Goal: Information Seeking & Learning: Learn about a topic

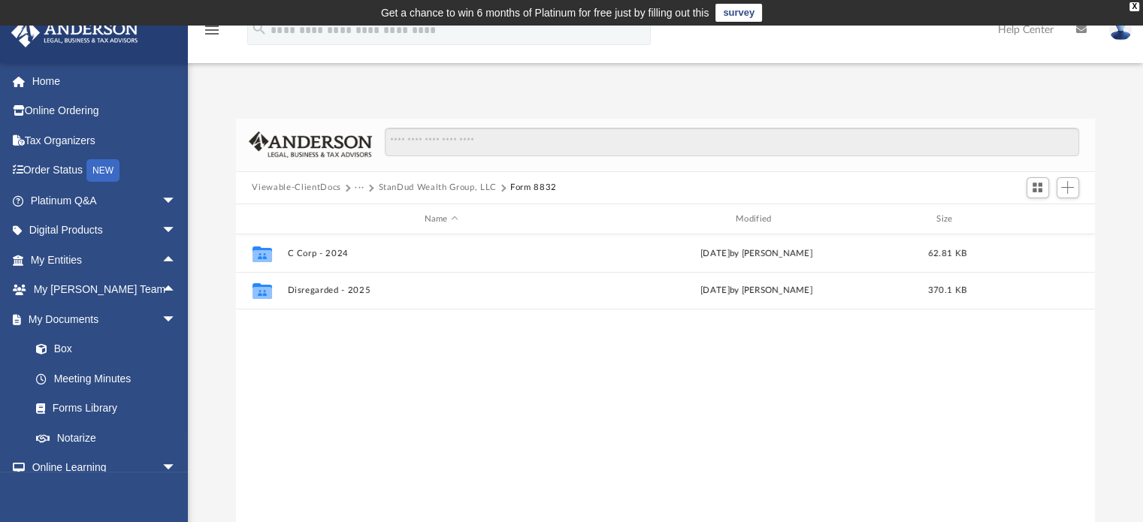
scroll to position [330, 848]
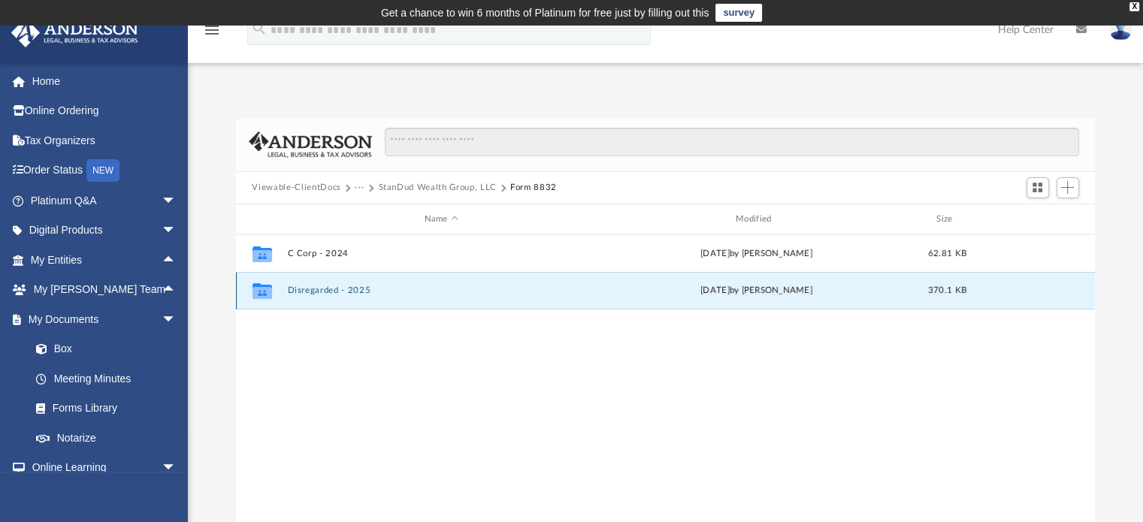
click at [424, 289] on button "Disregarded - 2025" at bounding box center [441, 291] width 308 height 10
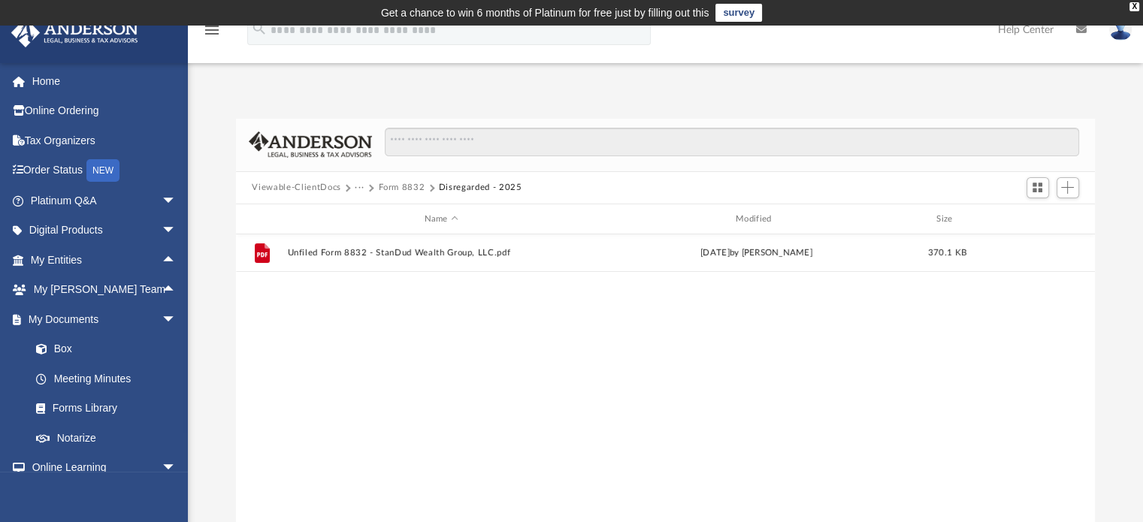
click at [424, 289] on div "File Unfiled Form 8832 - StanDud Wealth Group, LLC.pdf Fri Feb 7 2025 by Holly …" at bounding box center [666, 389] width 860 height 311
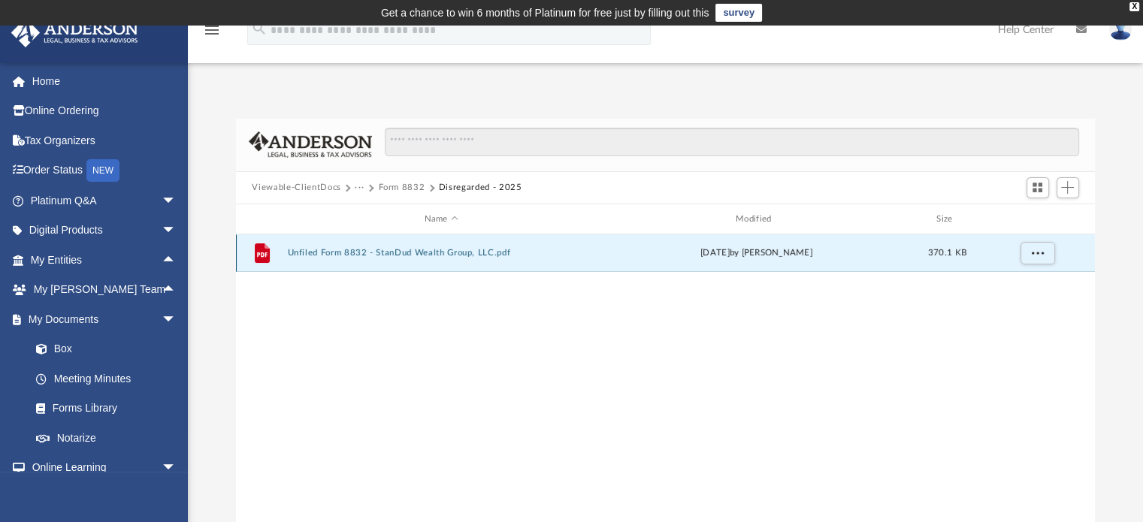
click at [417, 256] on button "Unfiled Form 8832 - StanDud Wealth Group, LLC.pdf" at bounding box center [441, 254] width 308 height 10
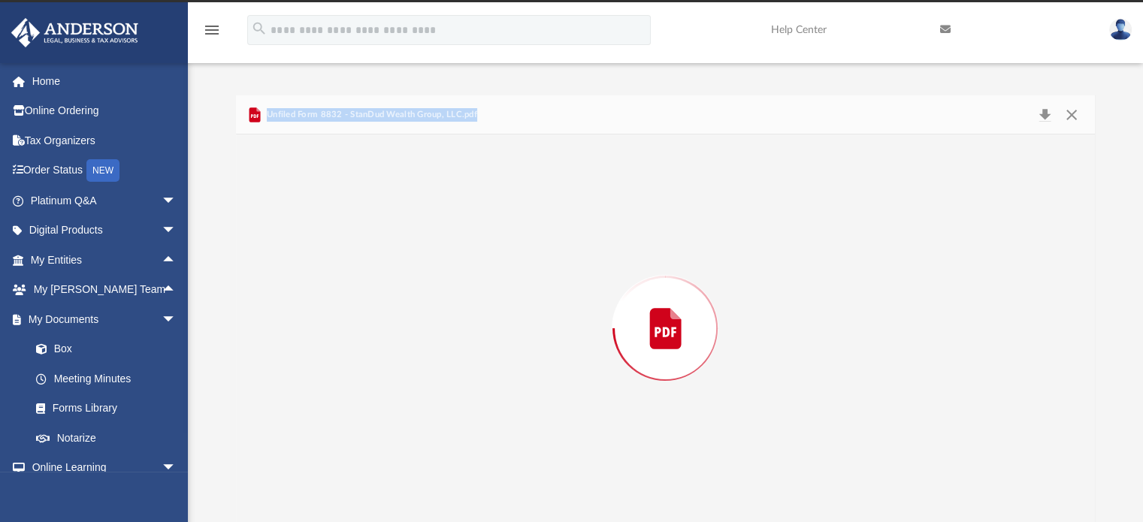
click at [417, 256] on div "Preview" at bounding box center [666, 329] width 860 height 388
click at [1021, 116] on button "Print" at bounding box center [1017, 114] width 30 height 23
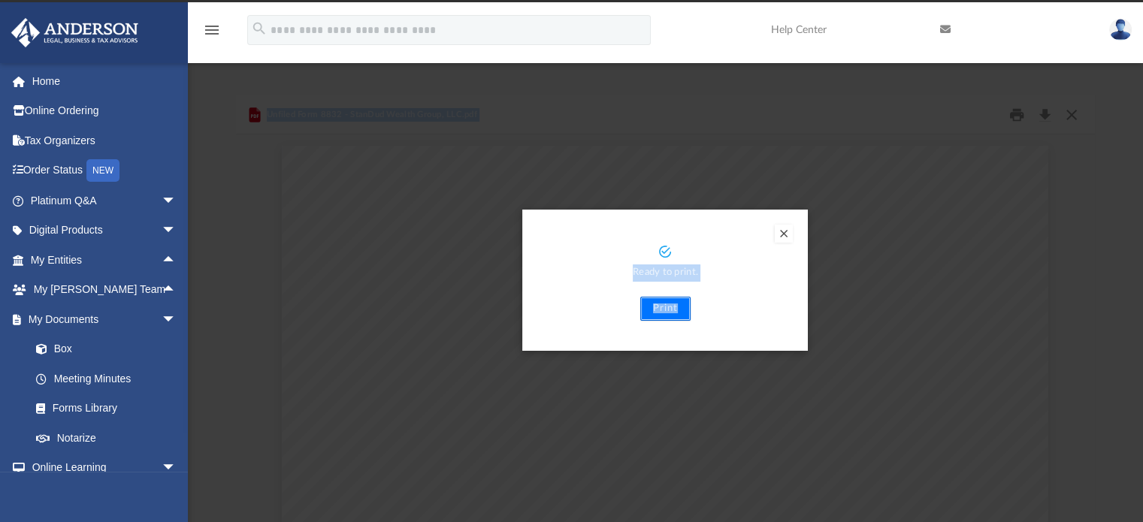
click at [667, 310] on button "Print" at bounding box center [665, 309] width 50 height 24
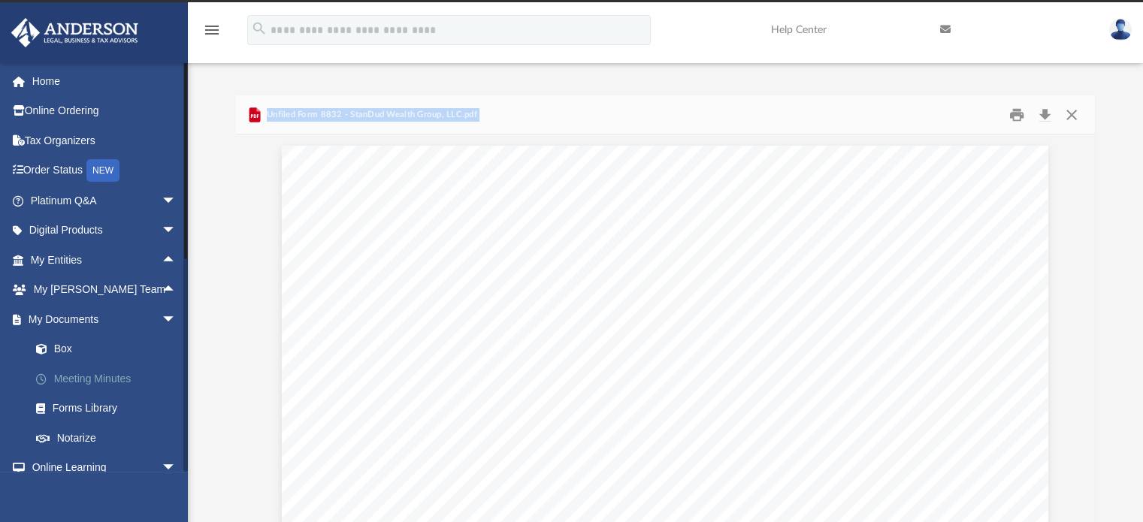
click at [86, 375] on link "Meeting Minutes" at bounding box center [110, 379] width 178 height 30
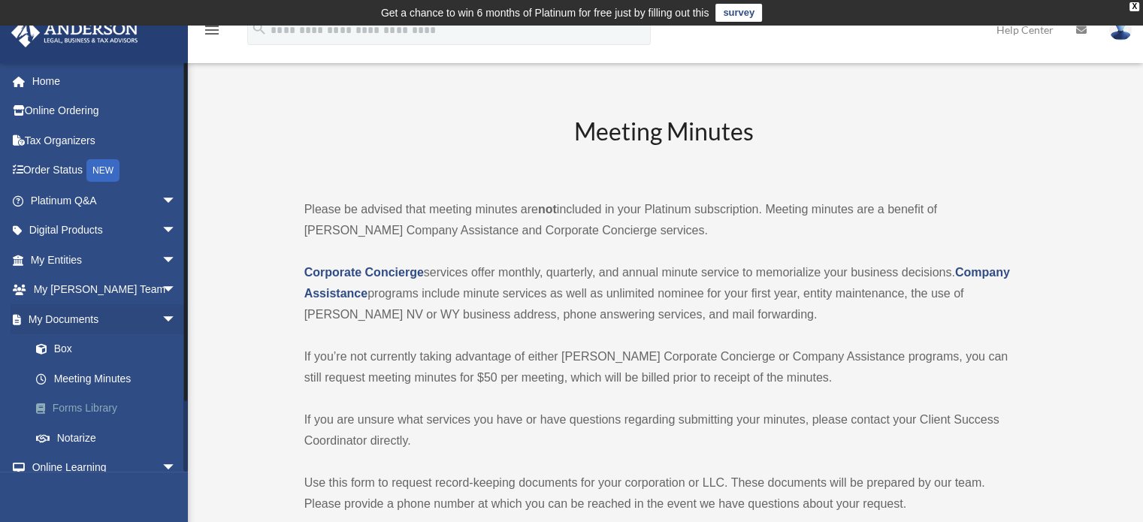
click at [82, 408] on link "Forms Library" at bounding box center [110, 409] width 178 height 30
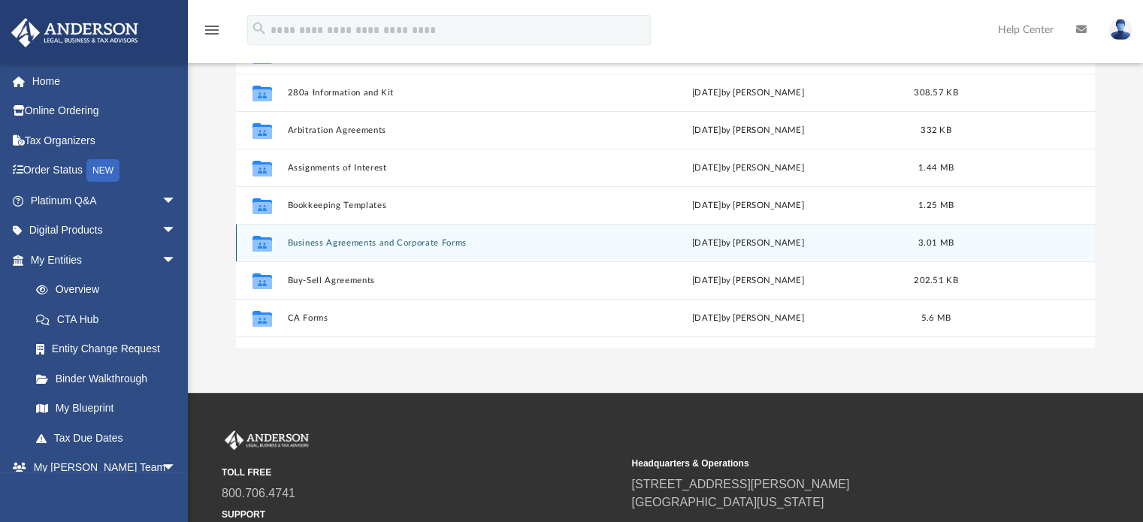
click at [342, 234] on div "Collaborated Folder Business Agreements and Corporate Forms Thu Jul 13 2023 by …" at bounding box center [666, 243] width 860 height 38
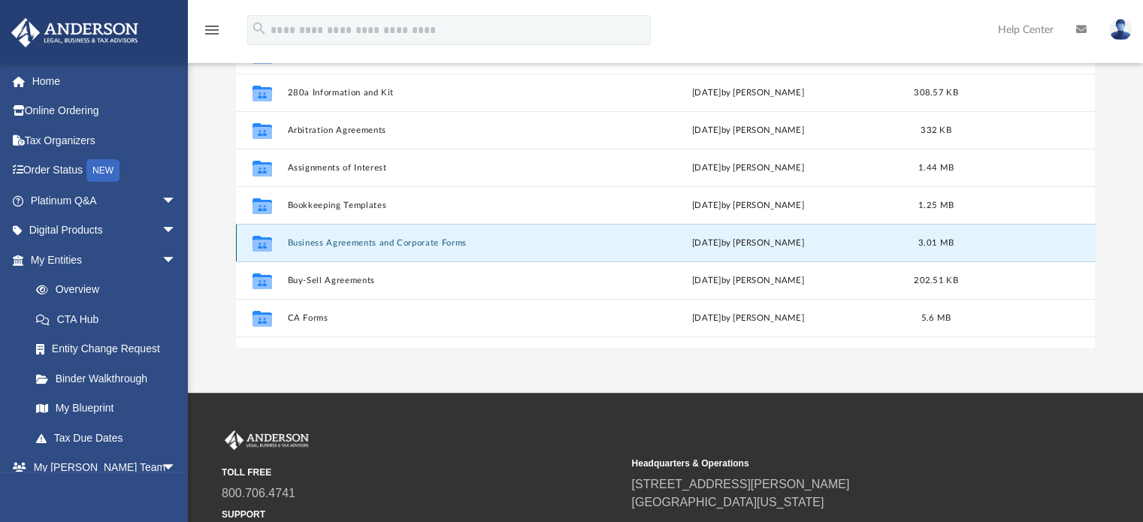
click at [355, 238] on button "Business Agreements and Corporate Forms" at bounding box center [438, 243] width 303 height 10
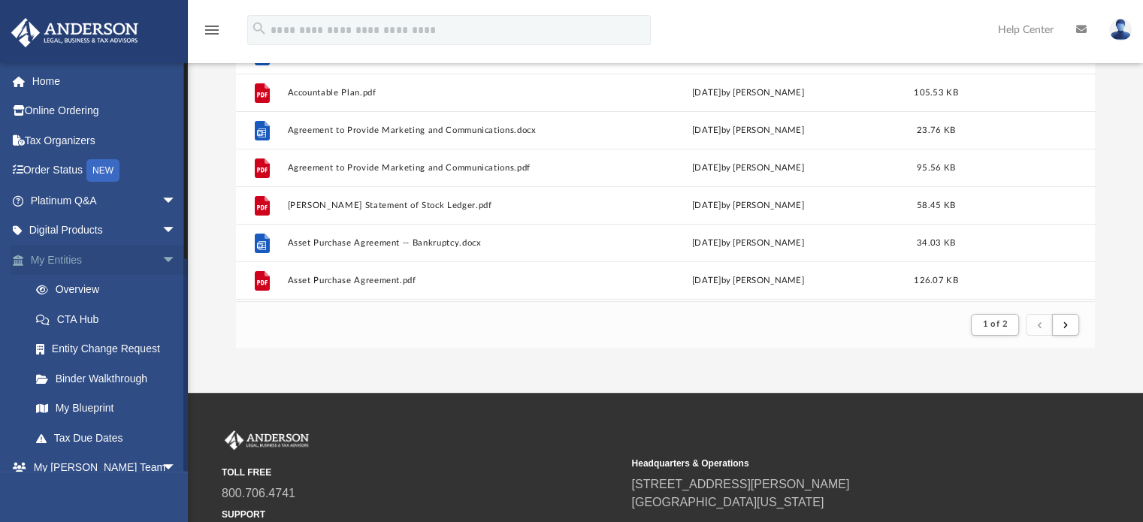
click at [162, 255] on span "arrow_drop_down" at bounding box center [177, 260] width 30 height 31
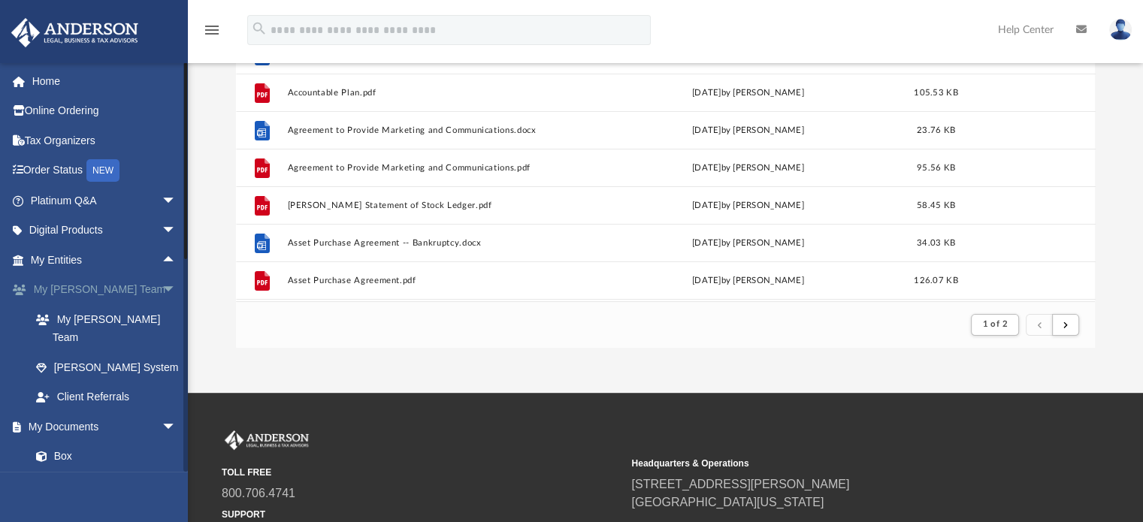
click at [162, 287] on span "arrow_drop_down" at bounding box center [177, 290] width 30 height 31
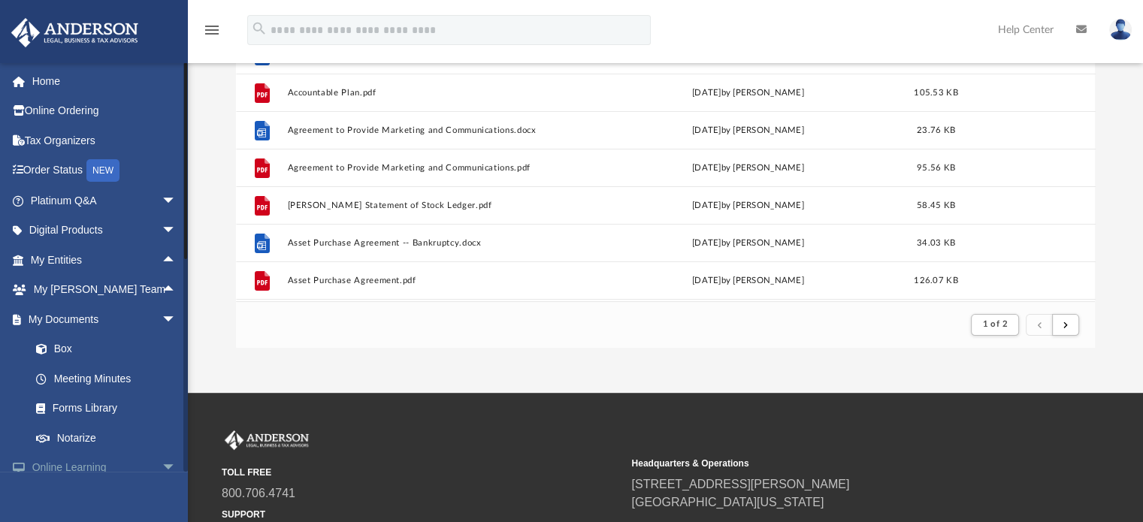
click at [162, 467] on span "arrow_drop_down" at bounding box center [177, 468] width 30 height 31
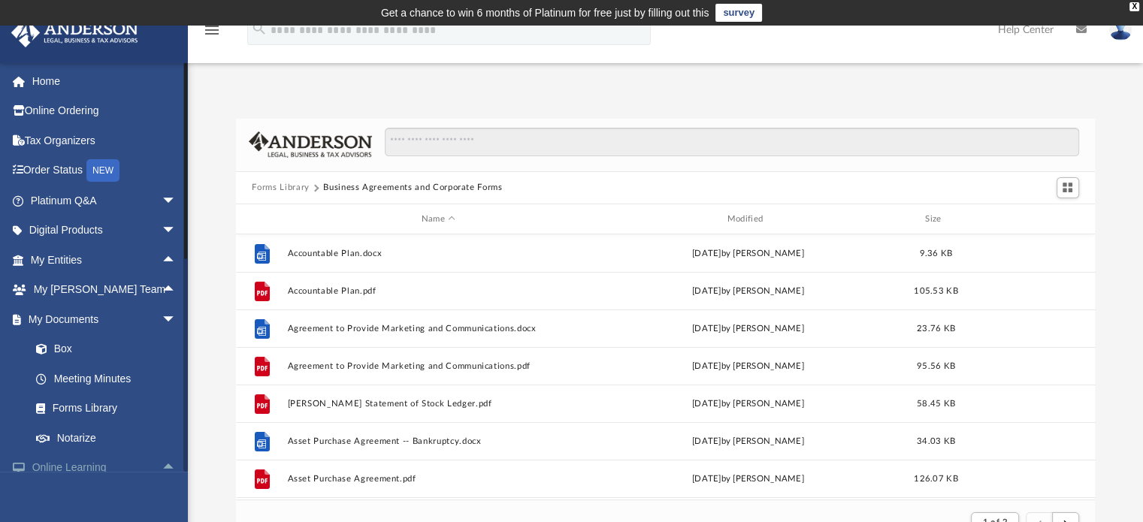
click at [162, 464] on span "arrow_drop_up" at bounding box center [177, 468] width 30 height 31
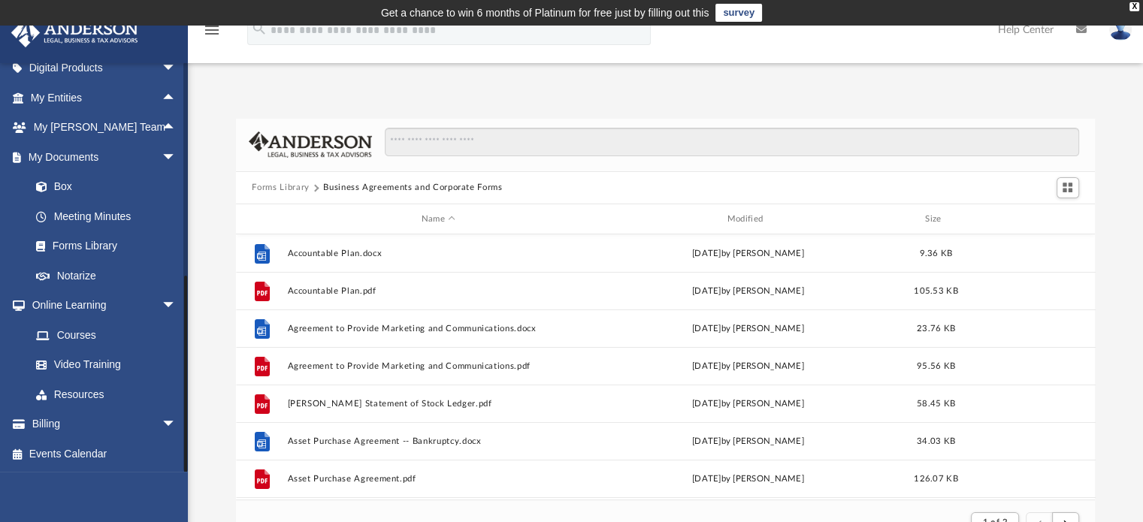
scroll to position [162, 0]
drag, startPoint x: 185, startPoint y: 445, endPoint x: 180, endPoint y: 505, distance: 60.3
click at [180, 505] on div "lester.aparris@gmail.com Sign Out lester.aparris@gmail.com Home Online Ordering…" at bounding box center [94, 323] width 188 height 522
click at [72, 336] on link "Courses" at bounding box center [110, 335] width 178 height 30
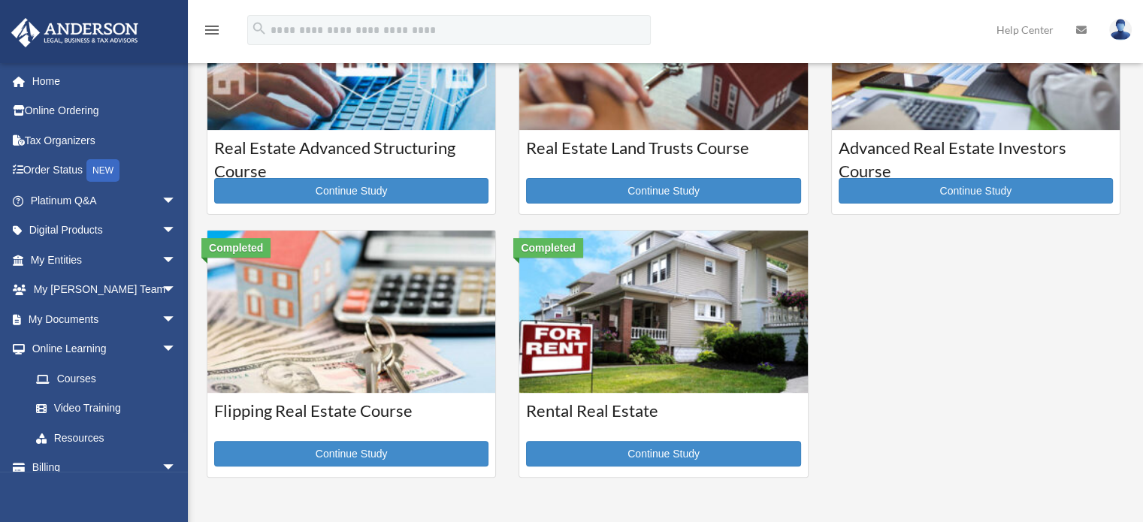
scroll to position [413, 0]
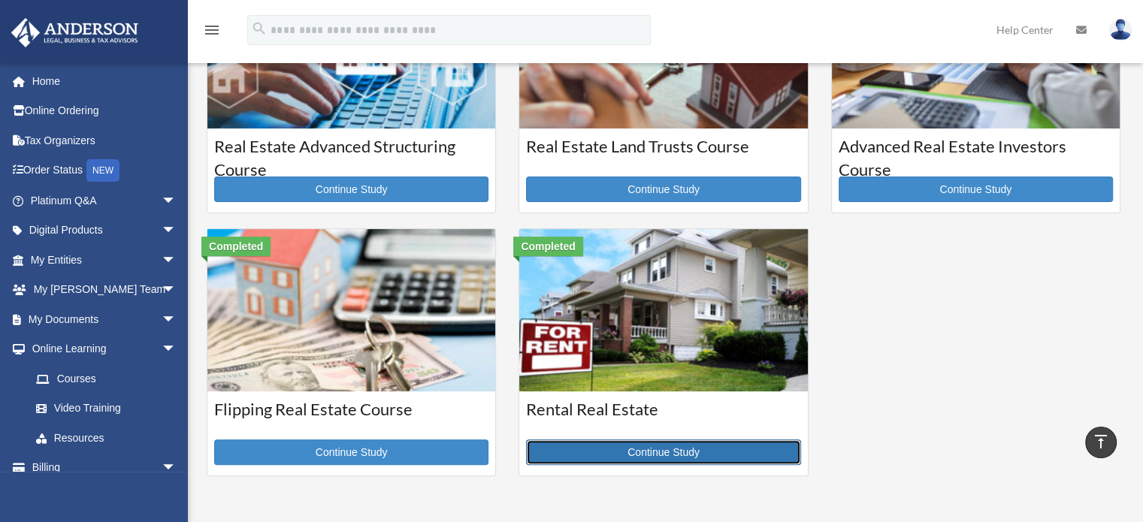
click at [628, 444] on link "Continue Study" at bounding box center [663, 453] width 274 height 26
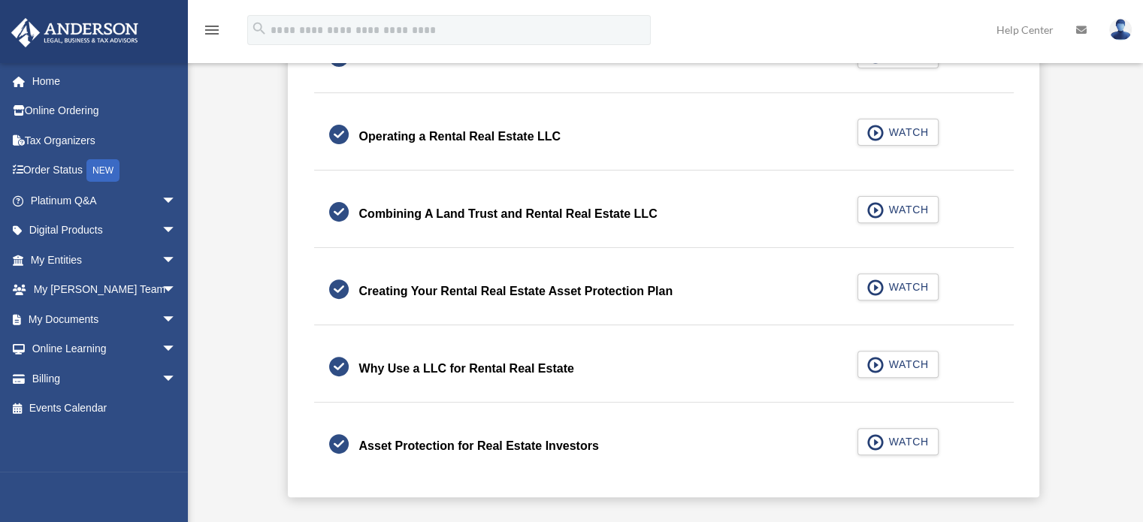
scroll to position [523, 0]
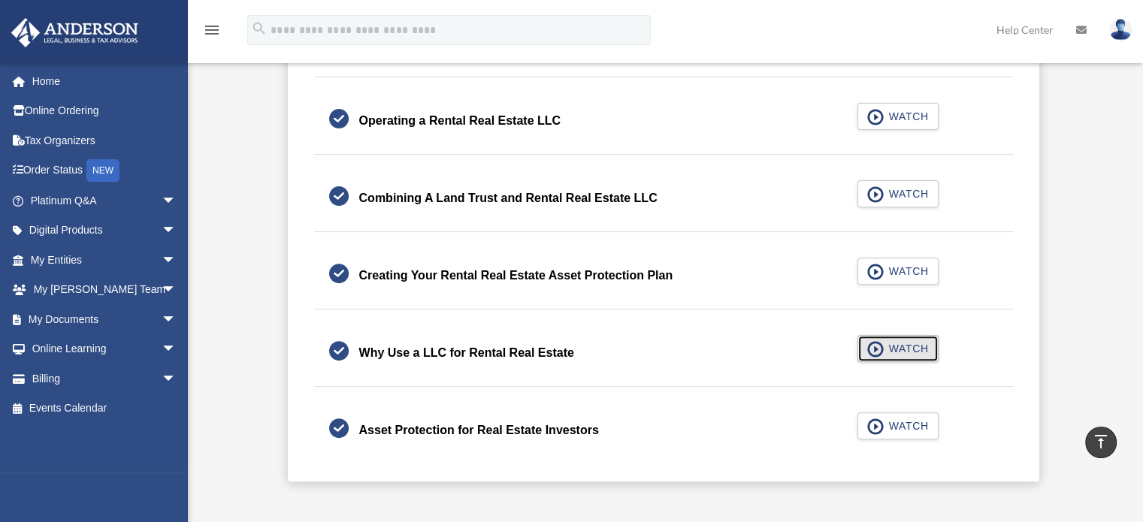
click at [900, 353] on span "WATCH" at bounding box center [906, 348] width 44 height 15
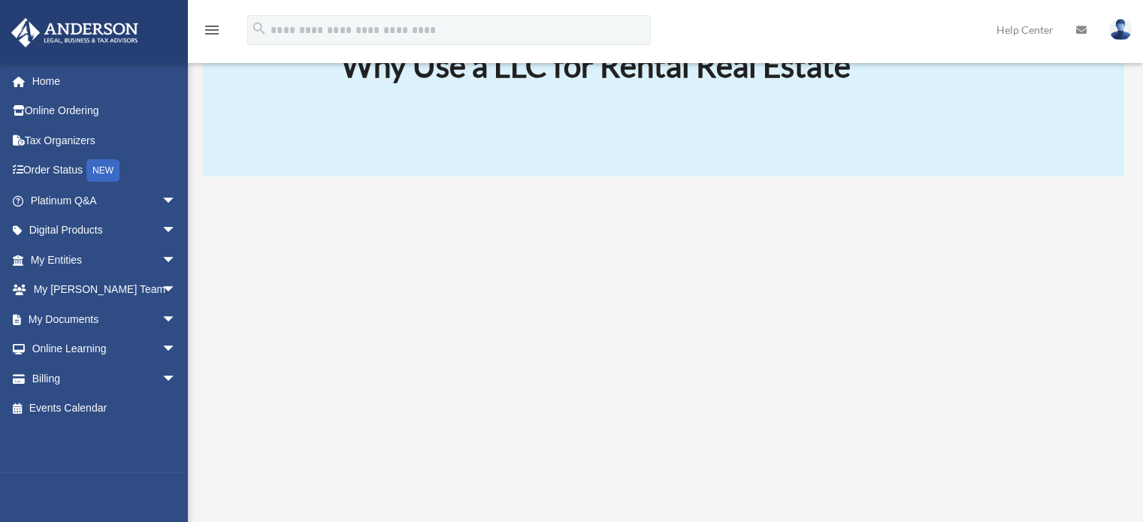
scroll to position [232, 0]
